Goal: Information Seeking & Learning: Learn about a topic

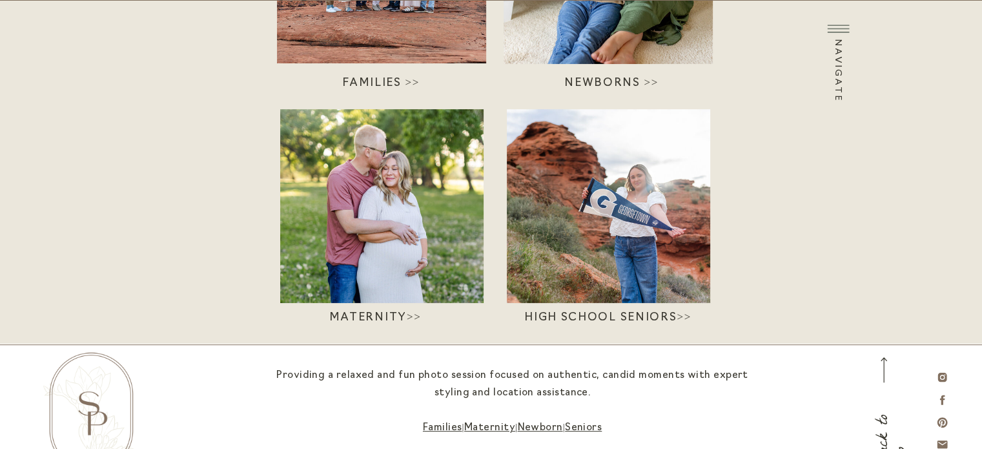
scroll to position [248, 0]
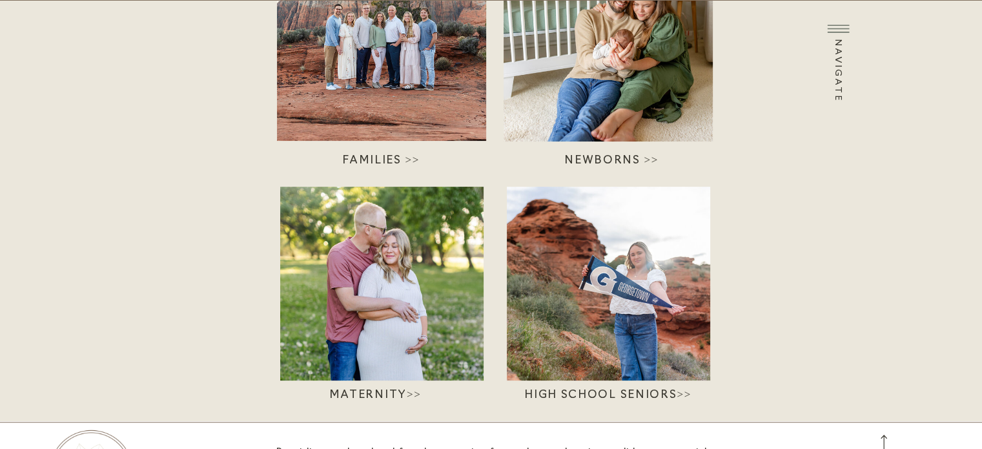
click at [410, 105] on div at bounding box center [381, 44] width 209 height 194
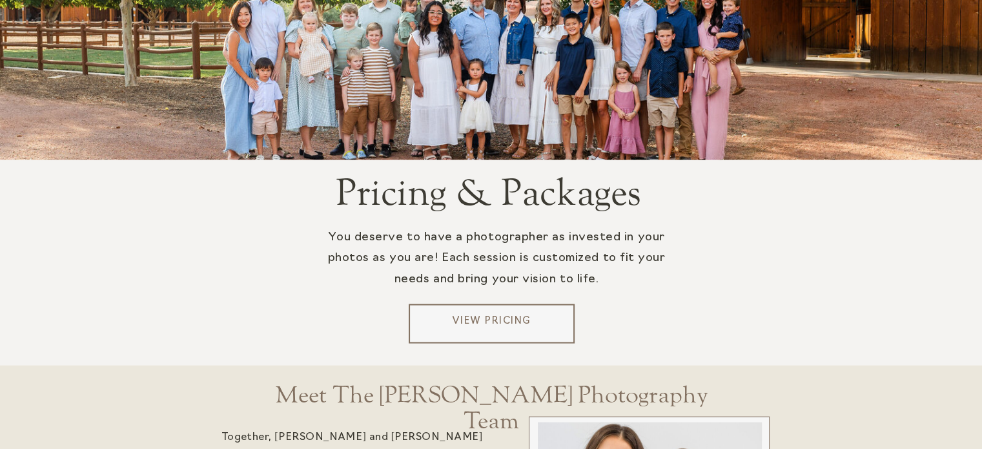
scroll to position [2518, 0]
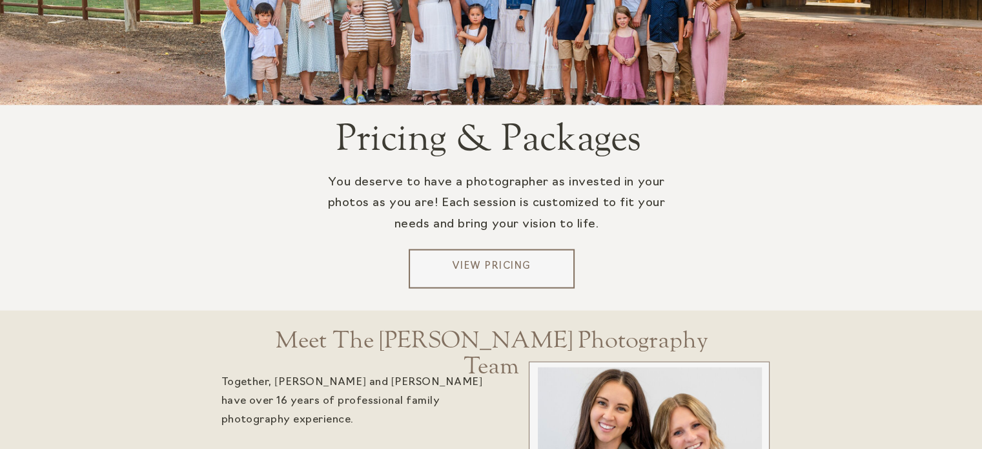
click at [520, 271] on p "View Pricing" at bounding box center [492, 269] width 156 height 19
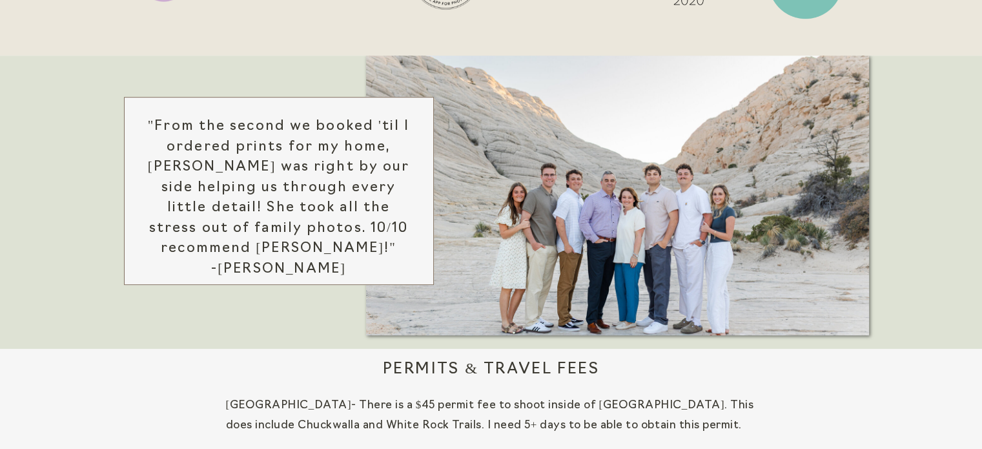
scroll to position [646, 0]
